Goal: Information Seeking & Learning: Stay updated

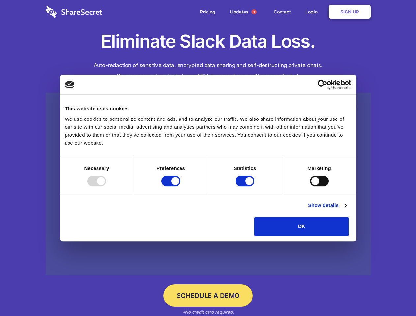
click at [106, 186] on div at bounding box center [96, 181] width 19 height 11
click at [180, 186] on input "Preferences" at bounding box center [170, 181] width 19 height 11
checkbox input "false"
click at [246, 186] on input "Statistics" at bounding box center [245, 181] width 19 height 11
checkbox input "false"
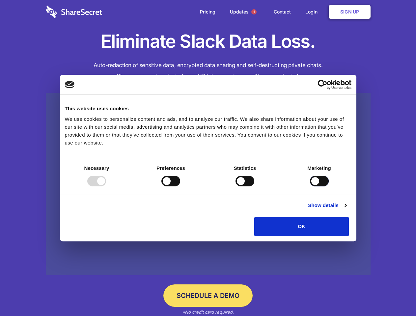
click at [310, 186] on input "Marketing" at bounding box center [319, 181] width 19 height 11
checkbox input "true"
click at [346, 209] on link "Show details" at bounding box center [327, 206] width 38 height 8
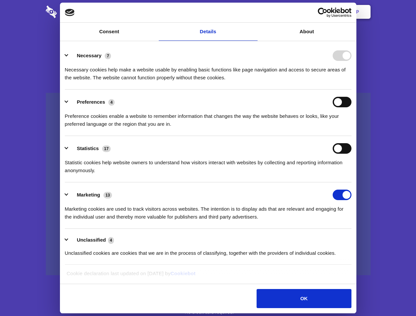
click at [351, 90] on li "Necessary 7 Necessary cookies help make a website usable by enabling basic func…" at bounding box center [208, 66] width 287 height 46
click at [254, 12] on span "1" at bounding box center [253, 11] width 5 height 5
